Goal: Obtain resource: Obtain resource

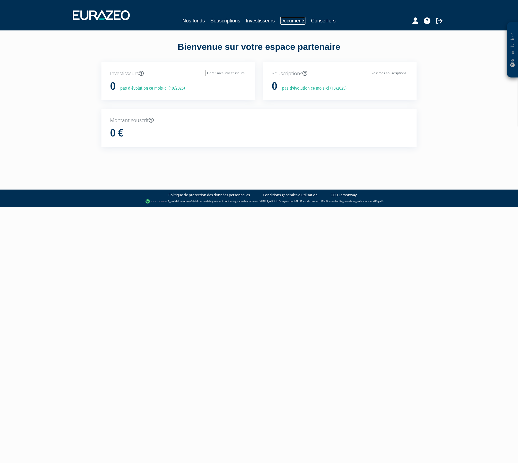
click at [283, 20] on link "Documents" at bounding box center [292, 21] width 25 height 8
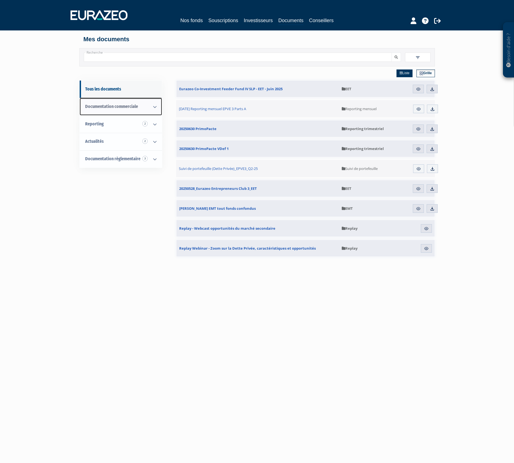
click at [154, 106] on icon at bounding box center [155, 106] width 14 height 17
click at [200, 20] on link "Nos fonds" at bounding box center [191, 21] width 22 height 8
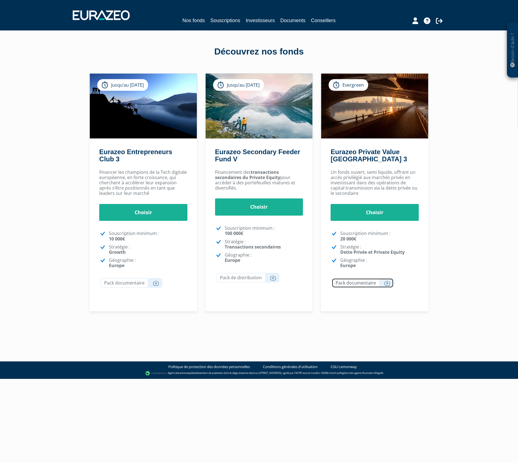
click at [374, 283] on link "Pack documentaire" at bounding box center [363, 283] width 62 height 10
click at [512, 65] on icon at bounding box center [513, 65] width 4 height 4
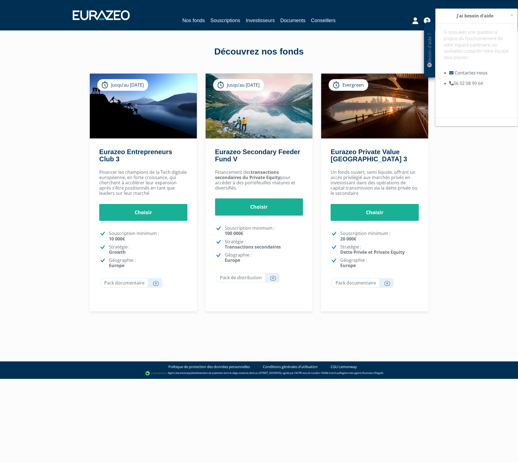
click at [466, 73] on link "Contactez-nous" at bounding box center [471, 73] width 33 height 6
drag, startPoint x: 365, startPoint y: 209, endPoint x: 369, endPoint y: 209, distance: 5.0
click at [365, 209] on link "Choisir" at bounding box center [375, 212] width 88 height 17
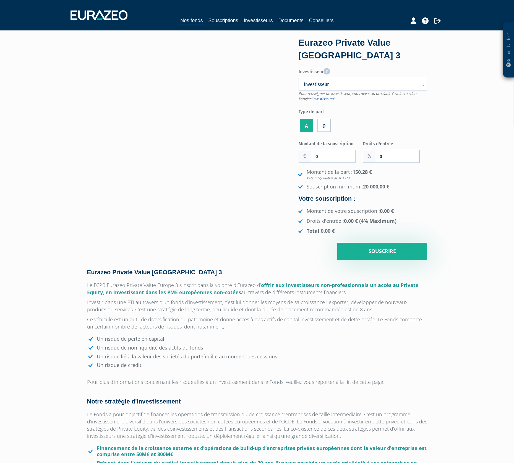
click at [309, 124] on label "A" at bounding box center [306, 125] width 13 height 13
click at [0, 0] on input "A" at bounding box center [0, 0] width 0 height 0
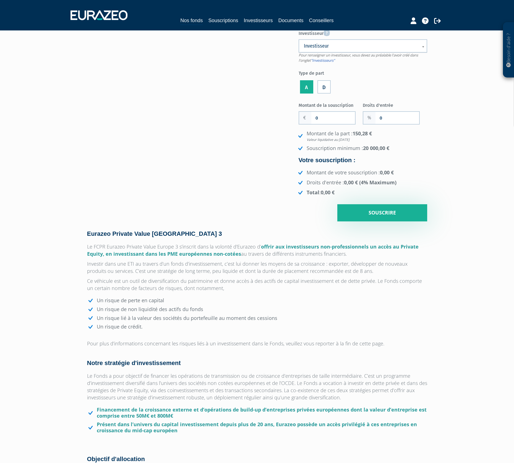
scroll to position [41, 0]
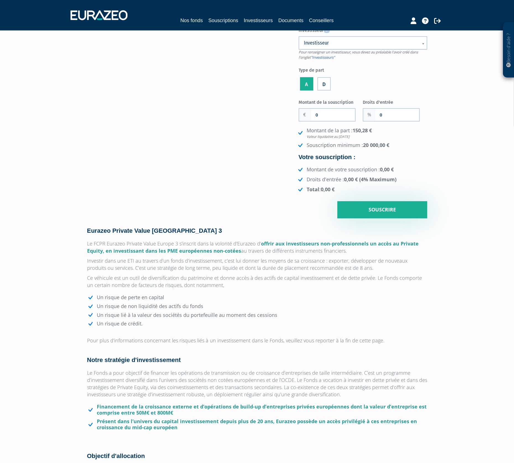
click at [324, 84] on label "D" at bounding box center [323, 83] width 13 height 13
click at [0, 0] on input "D" at bounding box center [0, 0] width 0 height 0
click at [308, 84] on label "A" at bounding box center [306, 83] width 13 height 13
click at [0, 0] on input "A" at bounding box center [0, 0] width 0 height 0
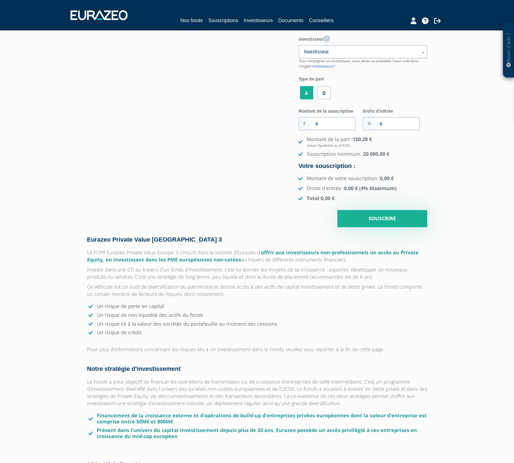
scroll to position [0, 0]
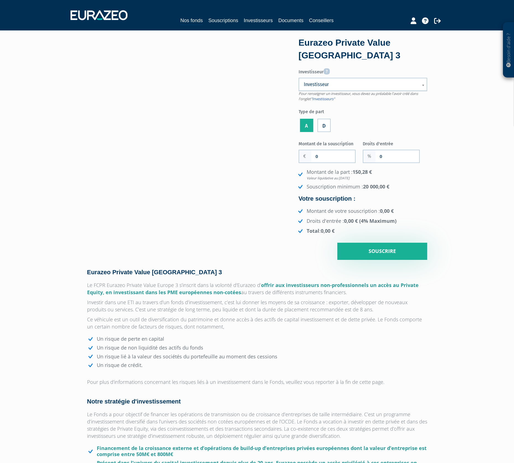
click at [319, 84] on span "Investisseur" at bounding box center [359, 84] width 111 height 7
click at [349, 86] on span "Investisseur" at bounding box center [359, 84] width 111 height 7
click at [328, 20] on link "Conseillers" at bounding box center [321, 21] width 25 height 8
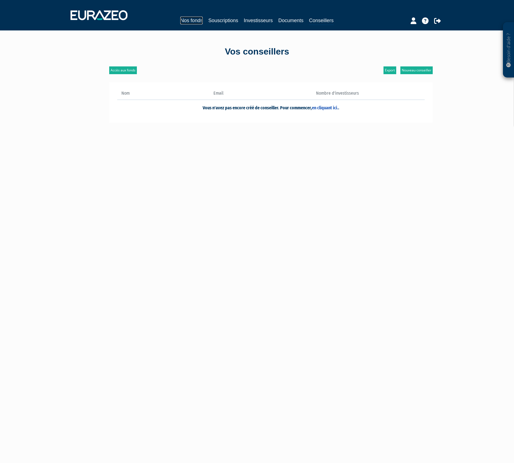
click at [189, 23] on link "Nos fonds" at bounding box center [191, 21] width 22 height 8
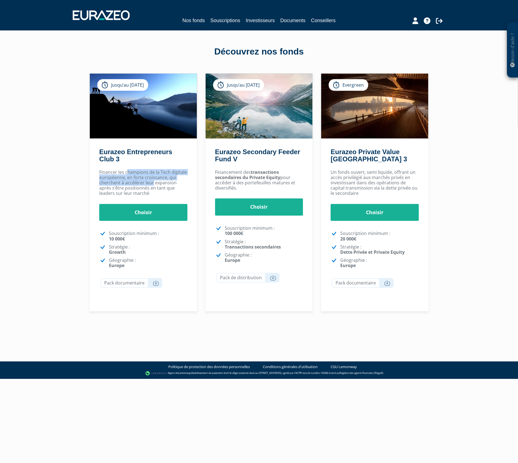
drag, startPoint x: 127, startPoint y: 171, endPoint x: 154, endPoint y: 185, distance: 30.4
click at [154, 185] on p "Financer les champions de la Tech digitale européenne, en forte croissance, qui…" at bounding box center [143, 183] width 88 height 27
drag, startPoint x: 240, startPoint y: 173, endPoint x: 253, endPoint y: 182, distance: 16.0
click at [253, 182] on p "Financement des transactions secondaires du Private Equity pour accéder à des p…" at bounding box center [259, 180] width 88 height 21
click at [255, 184] on p "Financement des transactions secondaires du Private Equity pour accéder à des p…" at bounding box center [259, 180] width 88 height 21
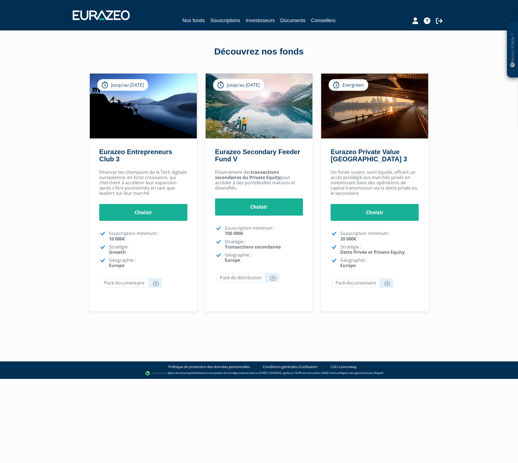
drag, startPoint x: 255, startPoint y: 183, endPoint x: 250, endPoint y: 175, distance: 9.4
click at [251, 177] on p "Financement des transactions secondaires du Private Equity pour accéder à des p…" at bounding box center [259, 180] width 88 height 21
click at [250, 173] on p "Financement des transactions secondaires du Private Equity pour accéder à des p…" at bounding box center [259, 180] width 88 height 21
drag, startPoint x: 250, startPoint y: 173, endPoint x: 250, endPoint y: 186, distance: 12.7
click at [250, 186] on p "Financement des transactions secondaires du Private Equity pour accéder à des p…" at bounding box center [259, 180] width 88 height 21
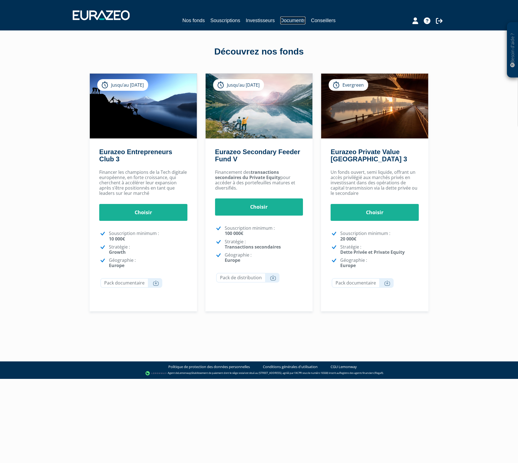
click at [298, 21] on link "Documents" at bounding box center [292, 21] width 25 height 8
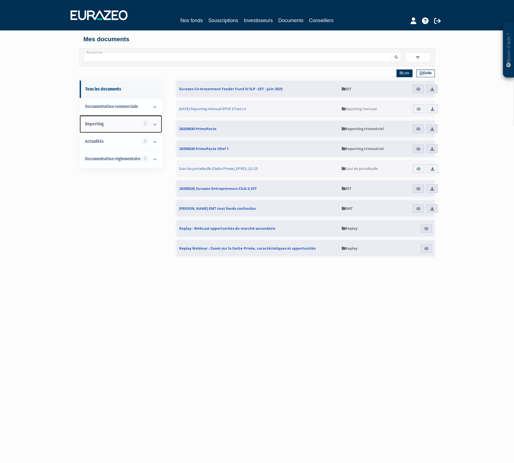
click at [153, 123] on icon at bounding box center [155, 124] width 14 height 17
click at [123, 143] on span "Reporting mensuel" at bounding box center [113, 141] width 35 height 5
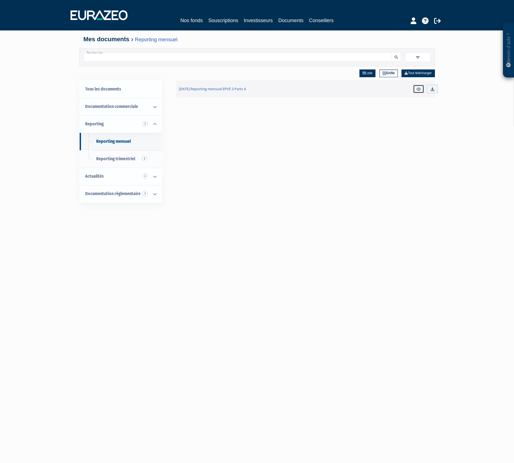
click at [417, 89] on img at bounding box center [418, 89] width 5 height 5
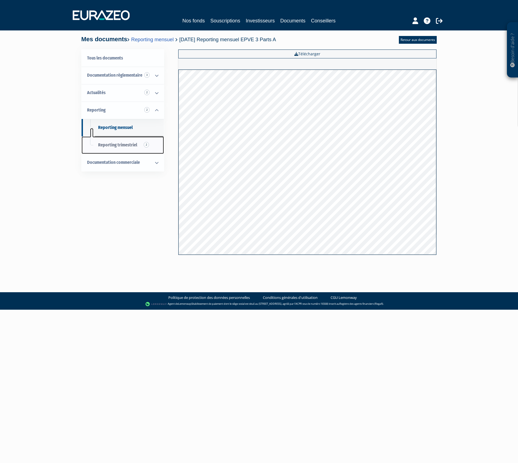
click at [134, 146] on span "Reporting trimestriel 2" at bounding box center [117, 144] width 39 height 5
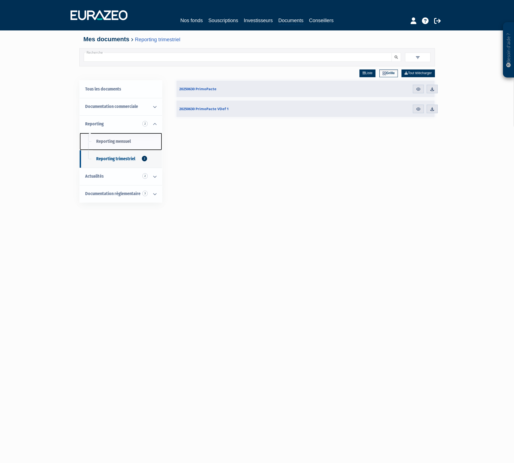
click at [127, 141] on span "Reporting mensuel" at bounding box center [113, 141] width 35 height 5
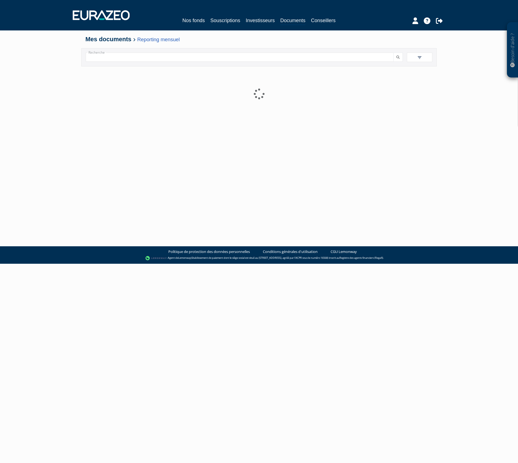
click at [153, 106] on div at bounding box center [258, 135] width 347 height 138
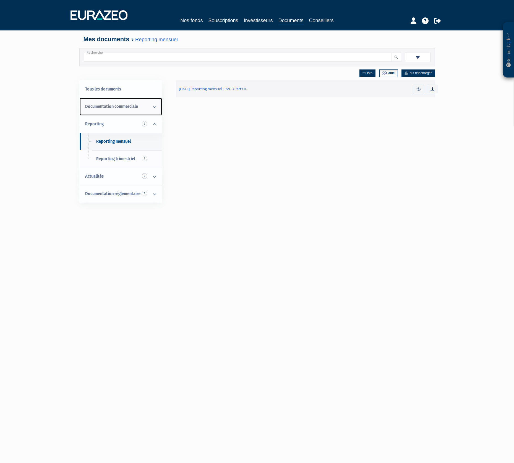
click at [153, 108] on icon at bounding box center [154, 106] width 15 height 17
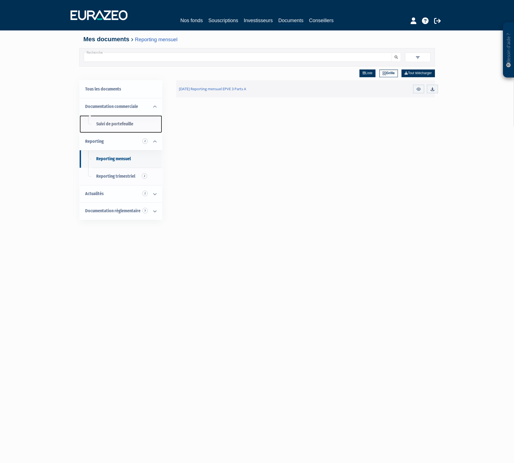
click at [126, 125] on span "Suivi de portefeuille" at bounding box center [114, 123] width 37 height 5
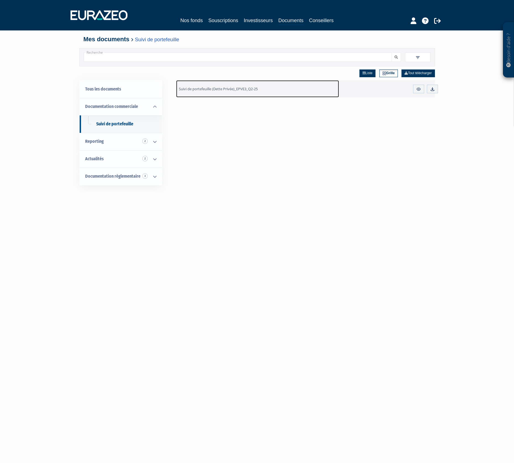
click at [239, 89] on span "Suivi de portefeuille (Dette Privée)_EPVE3_Q2-25" at bounding box center [218, 88] width 79 height 5
